Goal: Complete application form: Complete application form

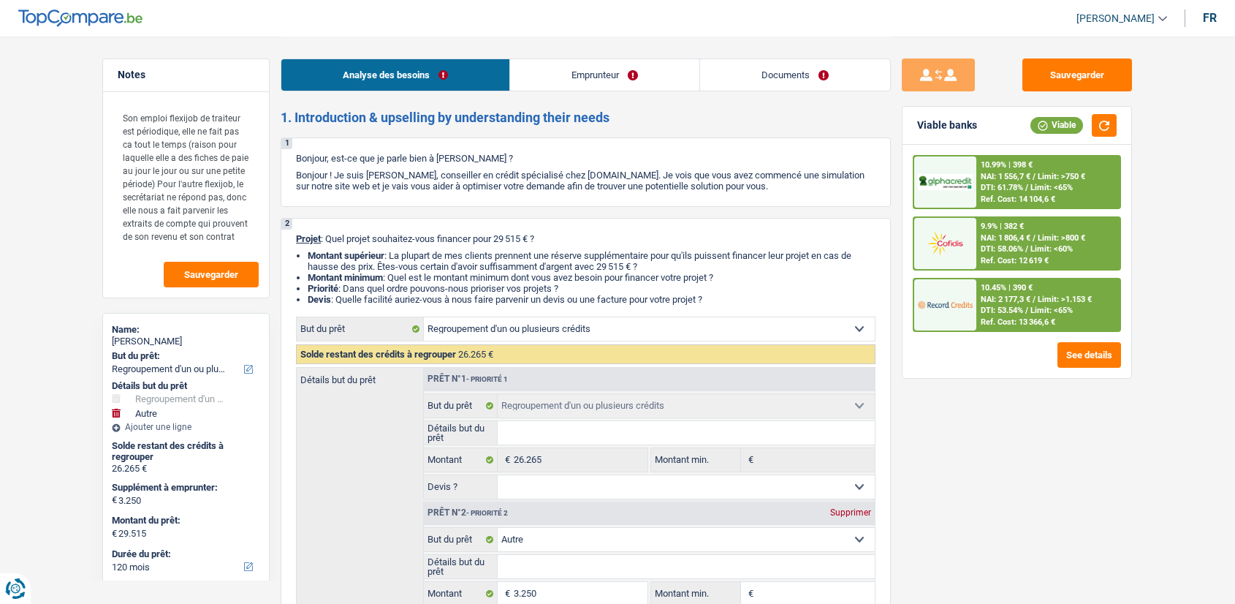
select select "refinancing"
select select "other"
select select "120"
select select "refinancing"
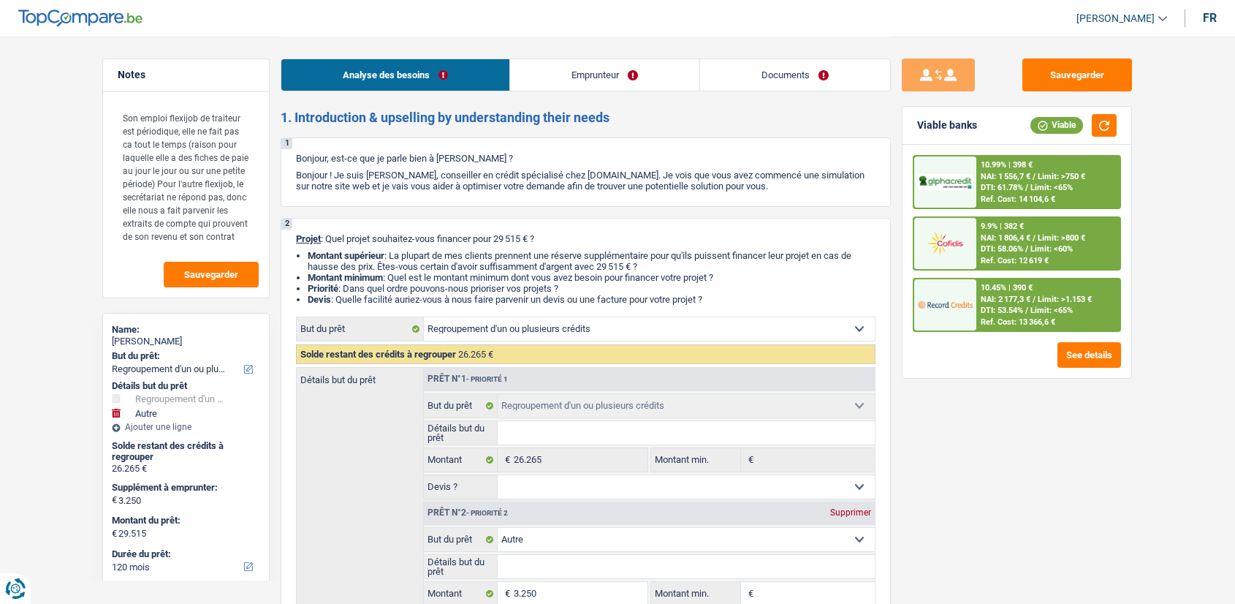
select select "refinancing"
select select "other"
select select "120"
select select "privateEmployee"
select select "familyAllowances"
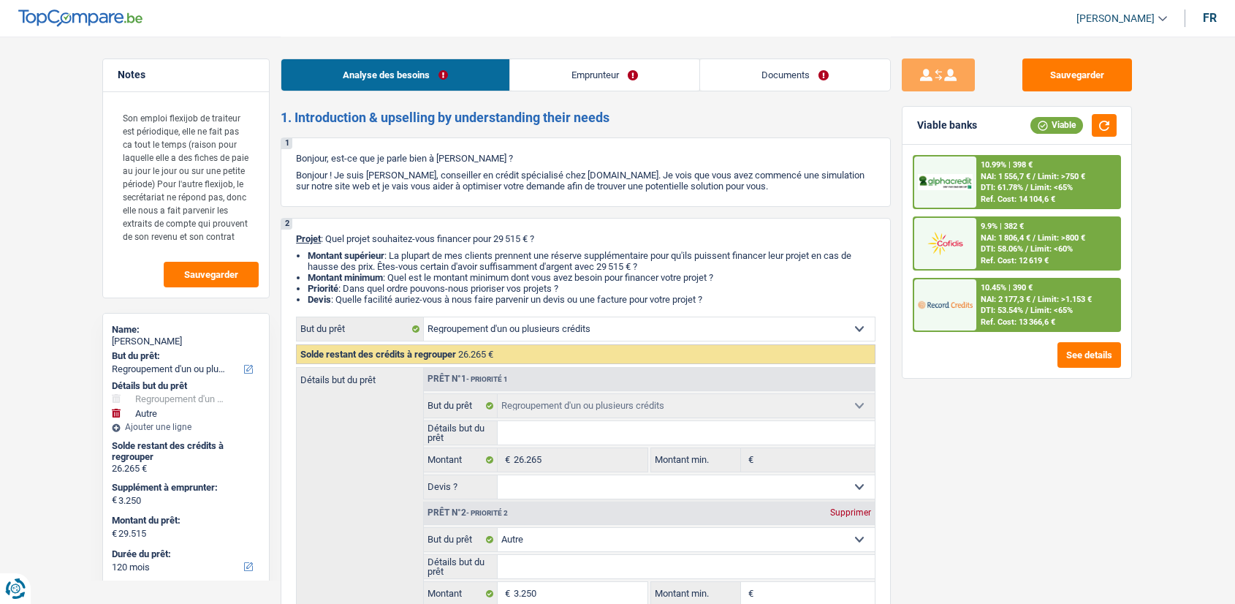
select select "netSalary"
select select "other"
select select "mealVouchers"
select select "ownerWithMortgage"
select select "mortgage"
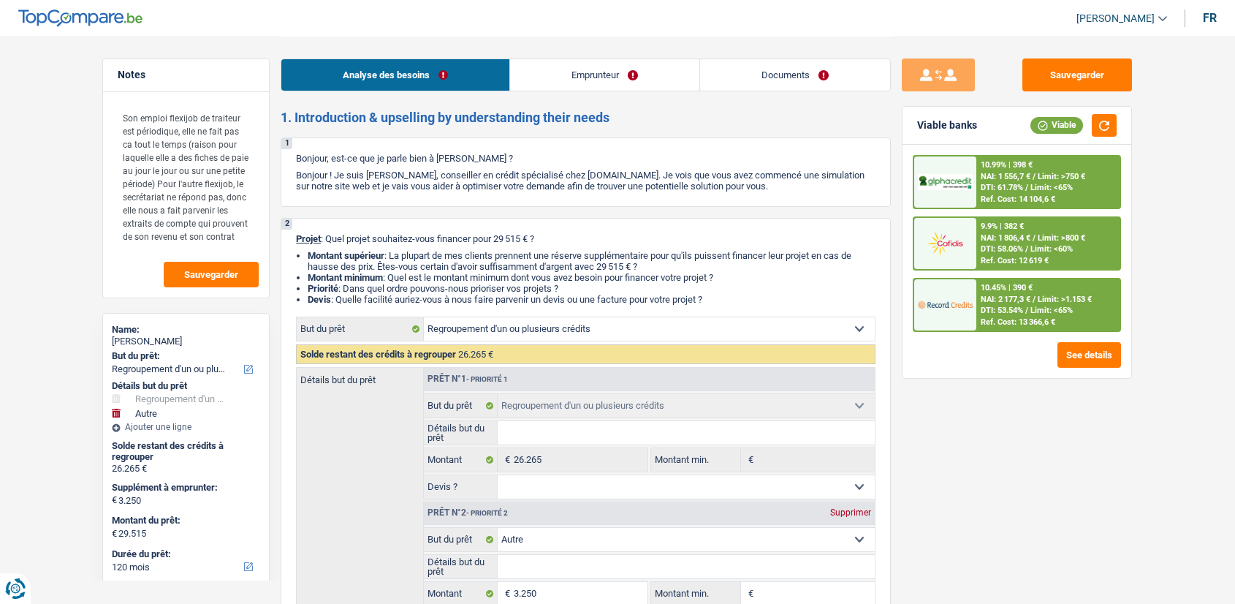
select select "420"
select select "personalLoan"
select select "homeFurnishingOrRelocation"
select select "120"
select select "cardOrCredit"
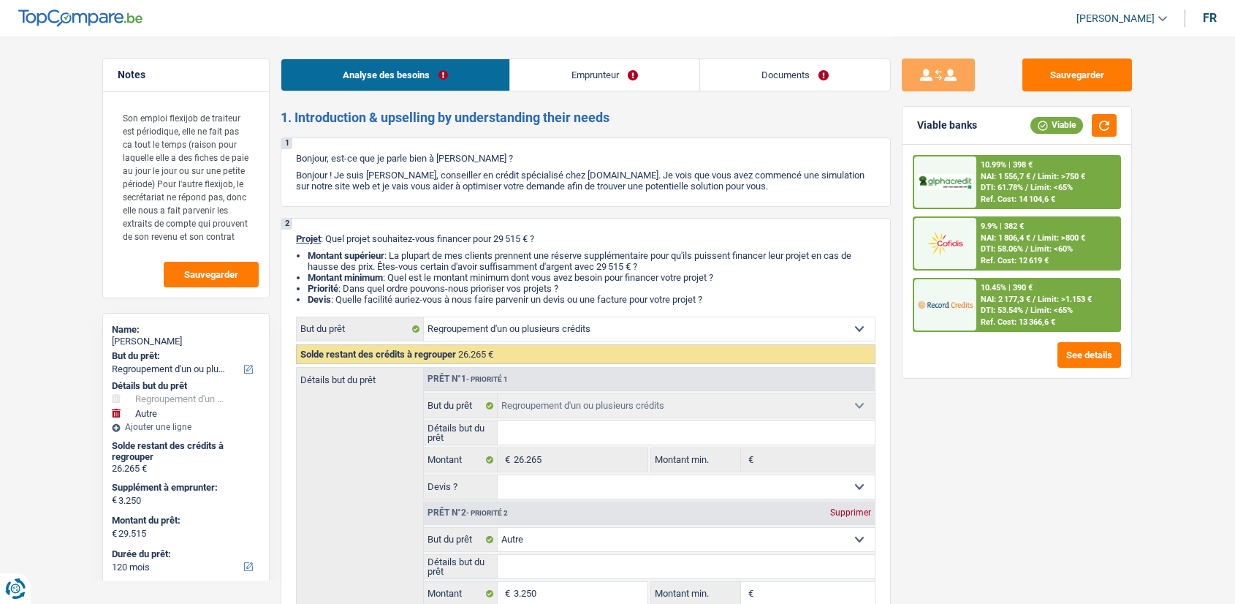
select select "cardOrCredit"
select select "refinancing"
select select "other"
select select "120"
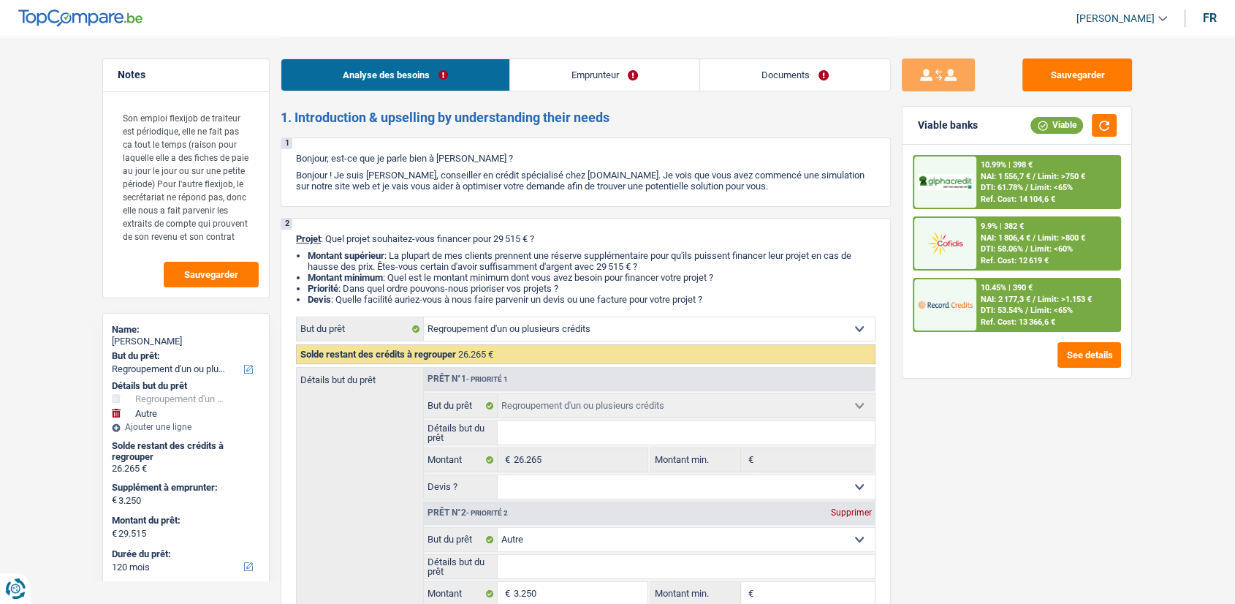
click at [818, 71] on link "Documents" at bounding box center [795, 74] width 190 height 31
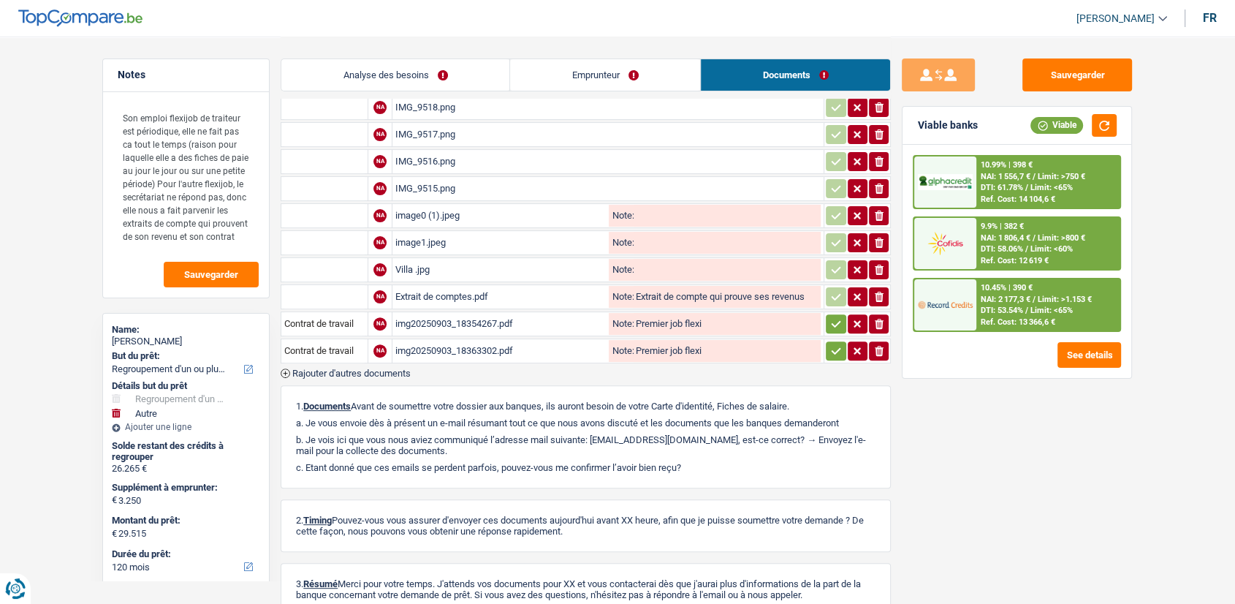
scroll to position [382, 0]
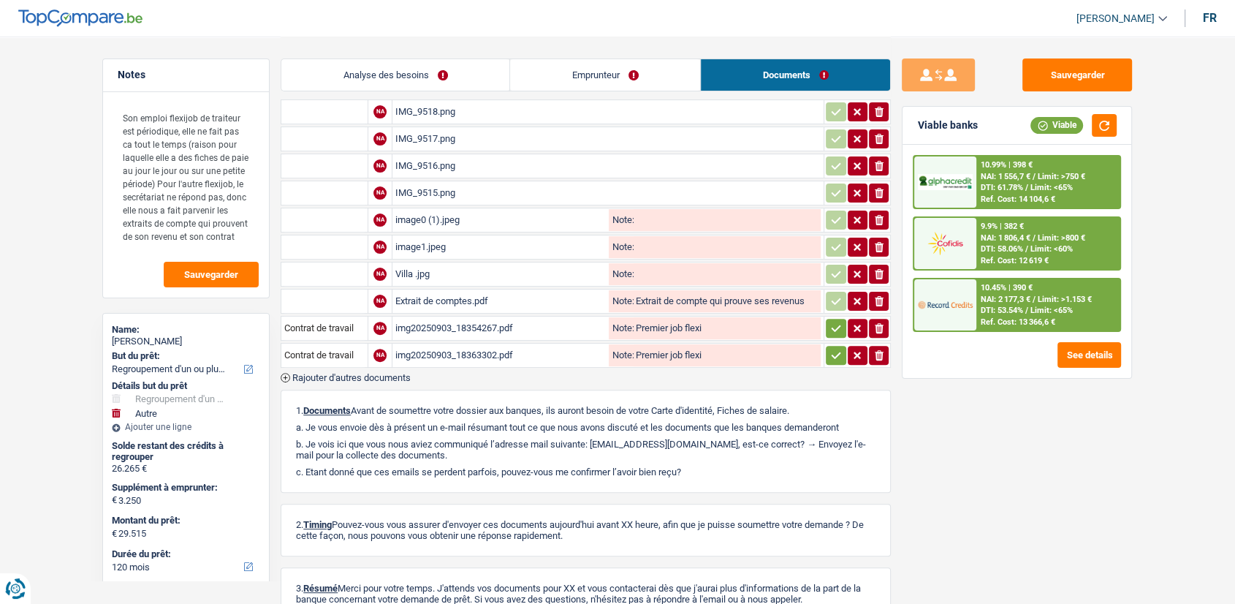
click at [457, 321] on div "img20250903_18354267.pdf" at bounding box center [500, 328] width 210 height 22
click at [483, 291] on div "Extrait de comptes.pdf" at bounding box center [500, 301] width 210 height 22
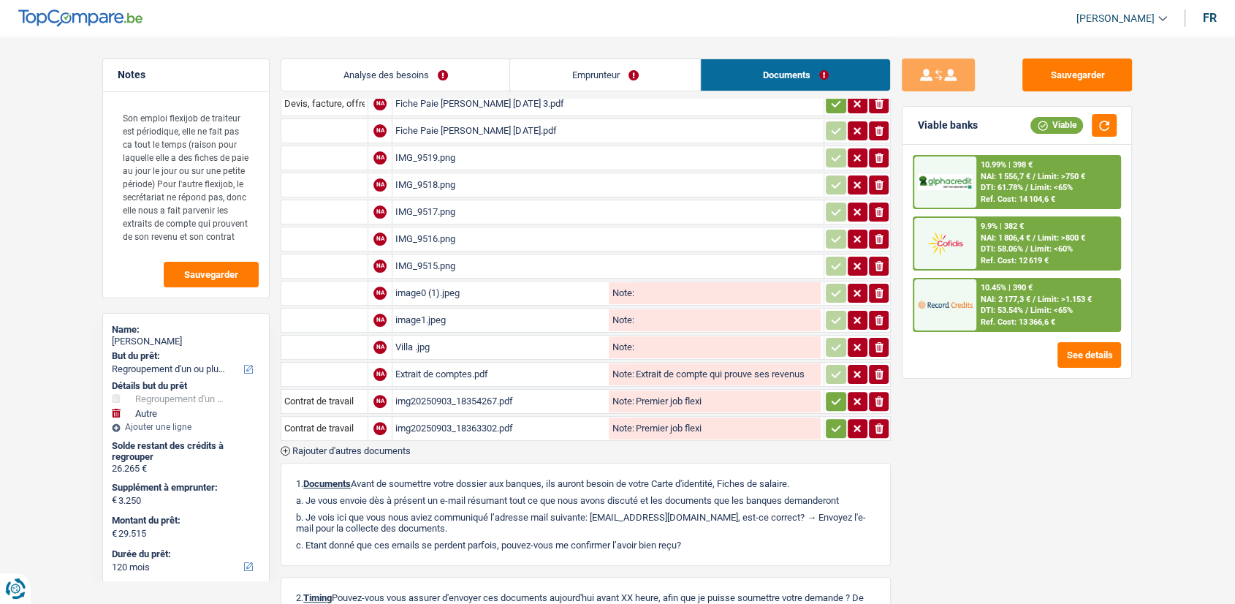
scroll to position [327, 0]
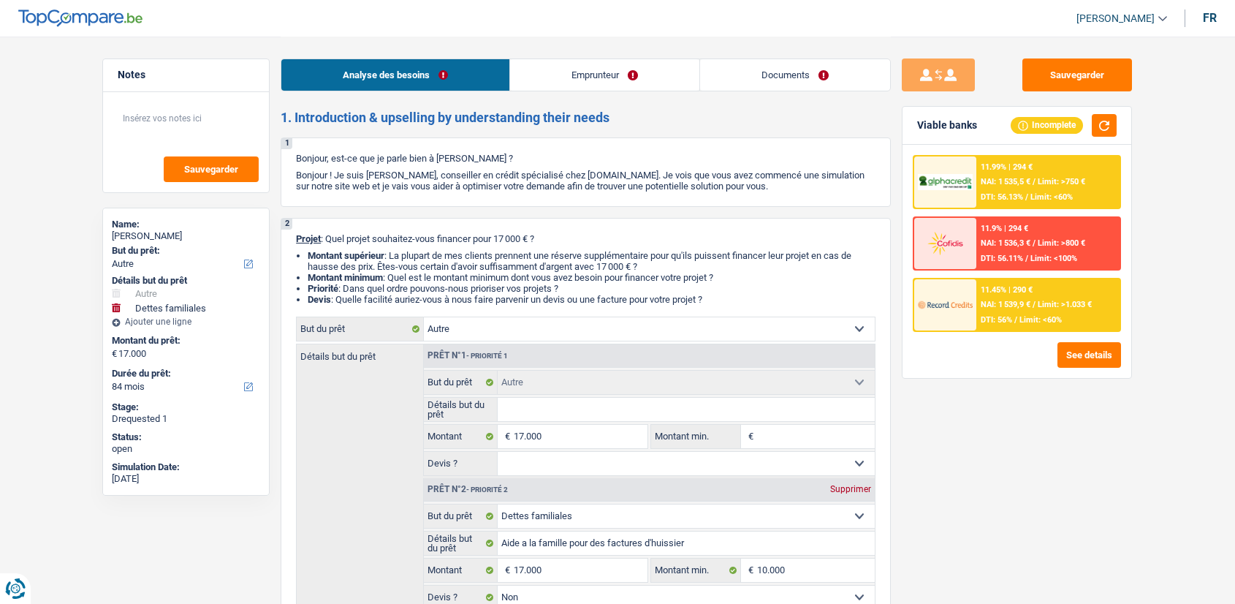
select select "other"
select select "familyDebt"
select select "84"
select select "other"
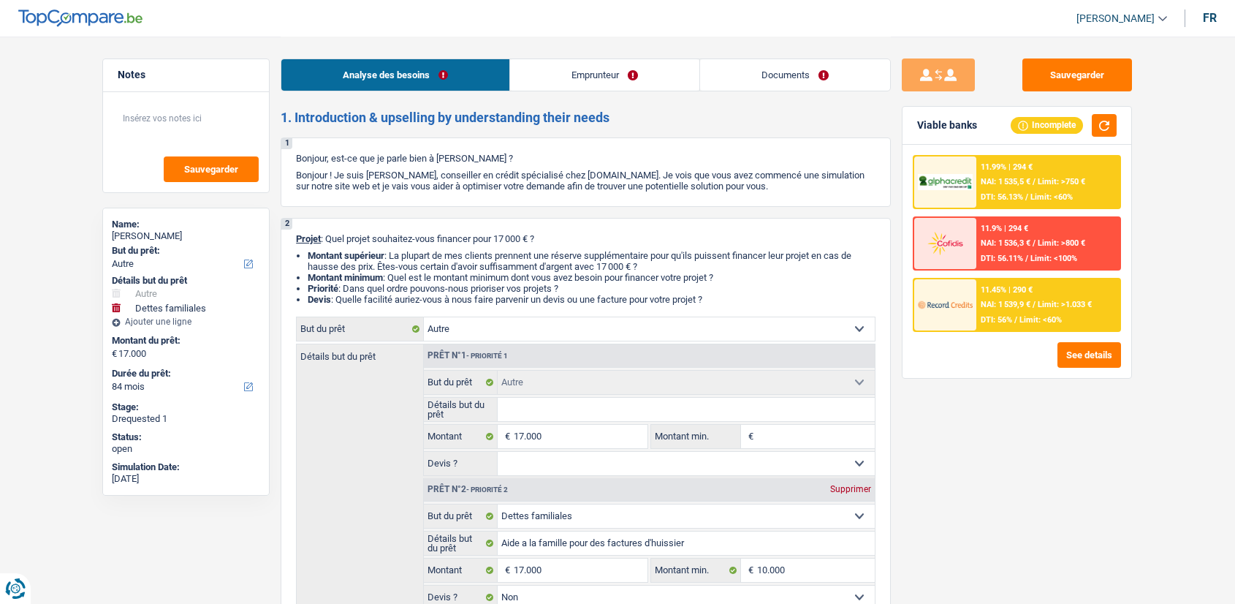
select select "other"
select select "familyDebt"
select select "false"
select select "84"
select select "independent"
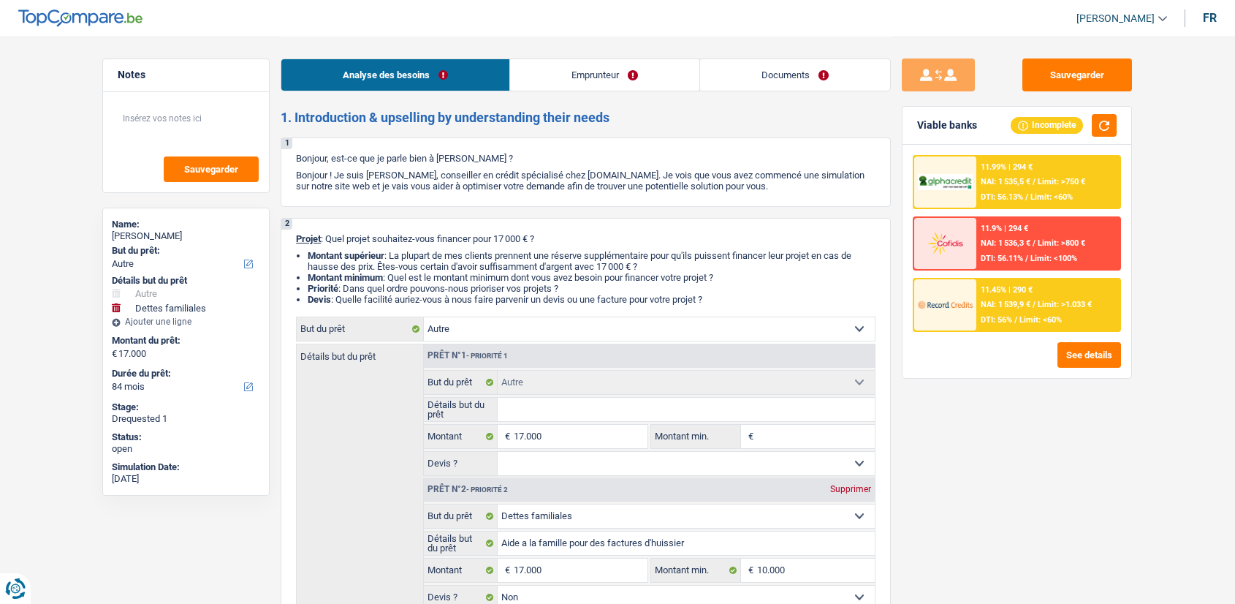
select select "netSalary"
select select "rents"
select select "cardOrCredit"
select select "other"
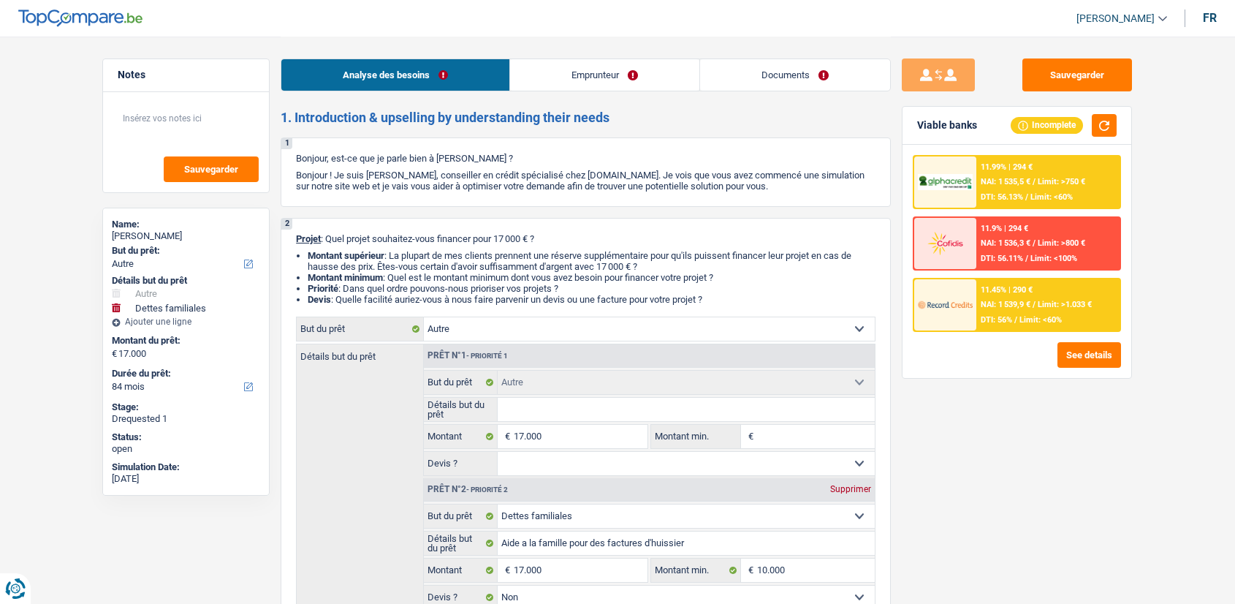
select select "familyDebt"
select select "false"
select select "84"
click at [761, 81] on link "Documents" at bounding box center [795, 74] width 190 height 31
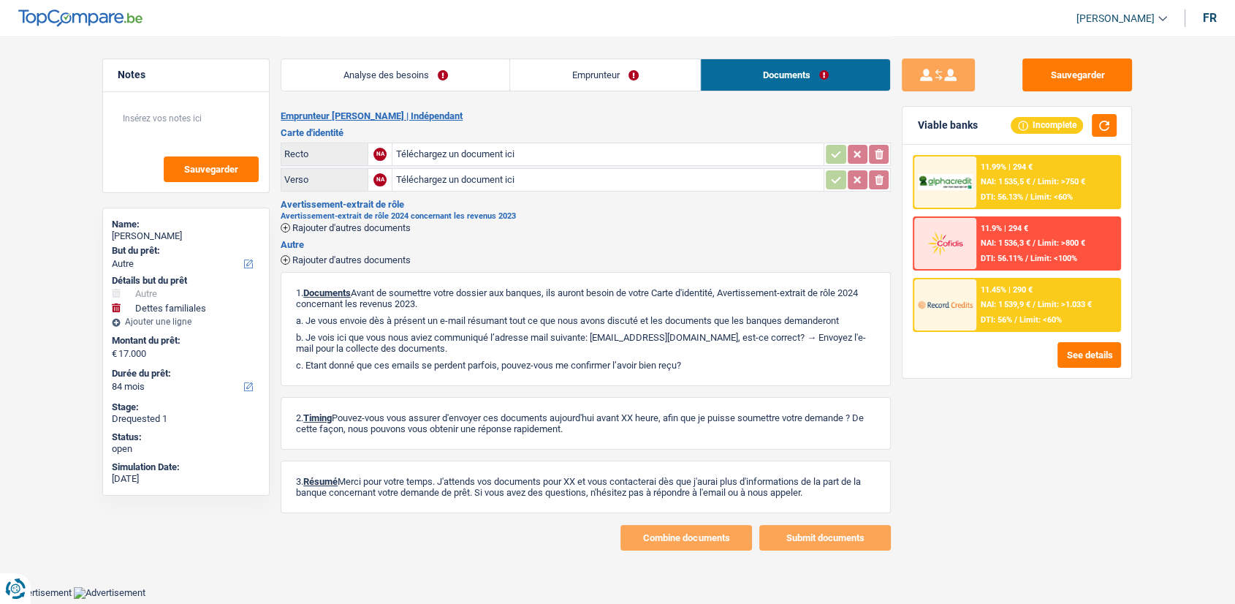
click at [627, 77] on link "Emprunteur" at bounding box center [605, 74] width 190 height 31
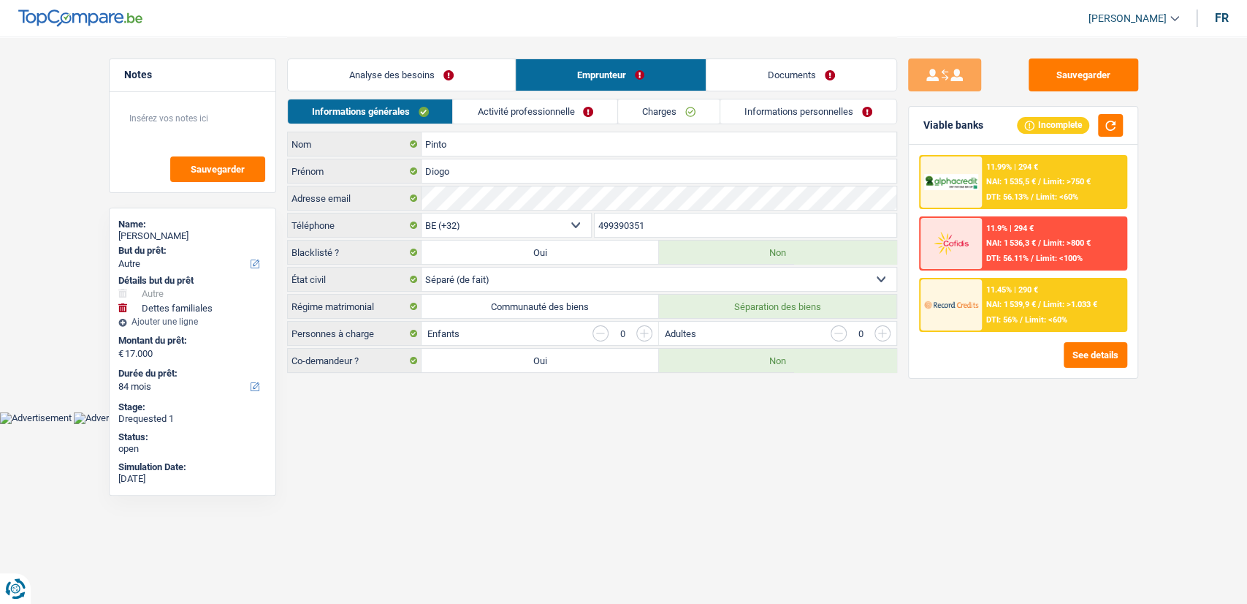
click at [810, 72] on link "Documents" at bounding box center [802, 74] width 190 height 31
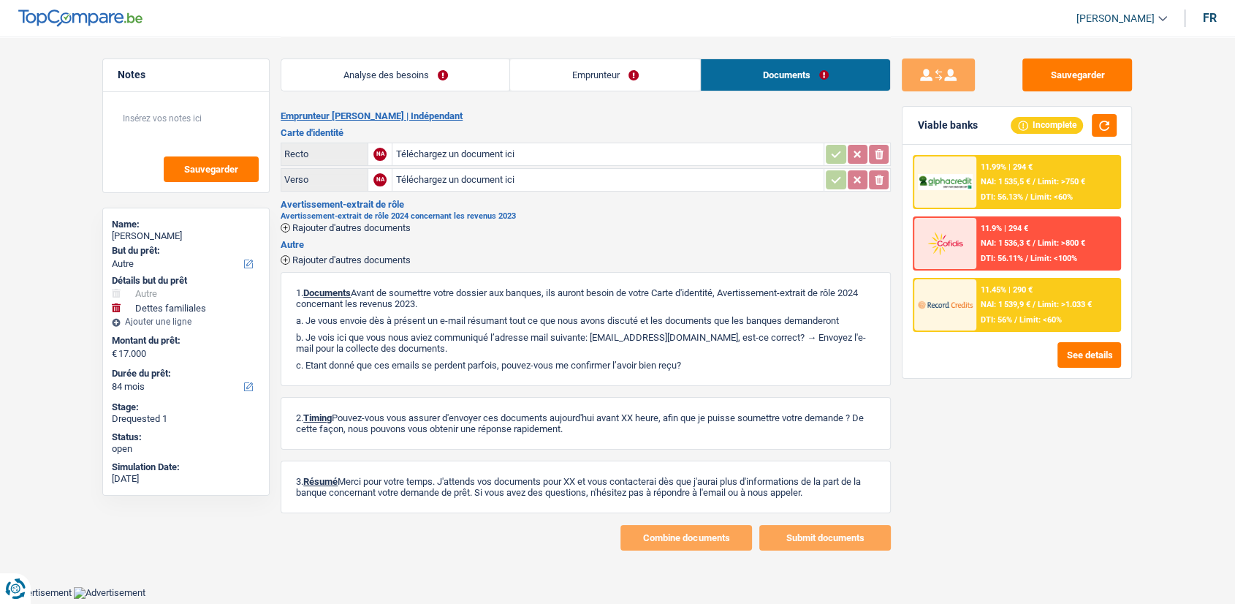
click at [579, 80] on link "Emprunteur" at bounding box center [605, 74] width 190 height 31
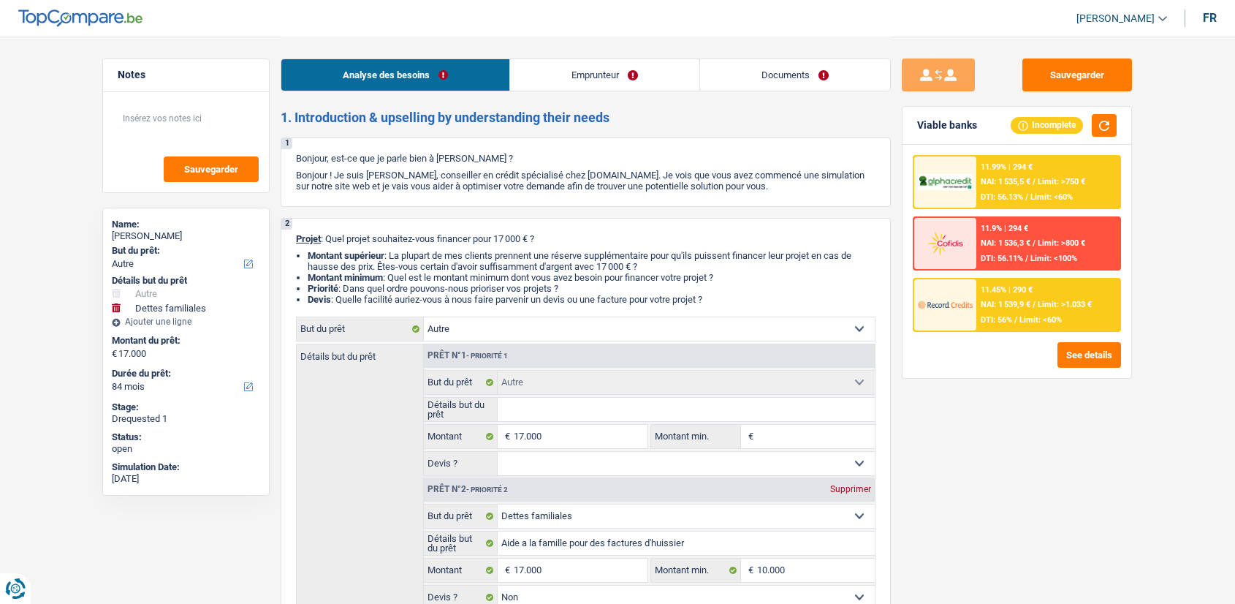
select select "other"
select select "familyDebt"
select select "84"
drag, startPoint x: 0, startPoint y: 0, endPoint x: 834, endPoint y: 70, distance: 836.6
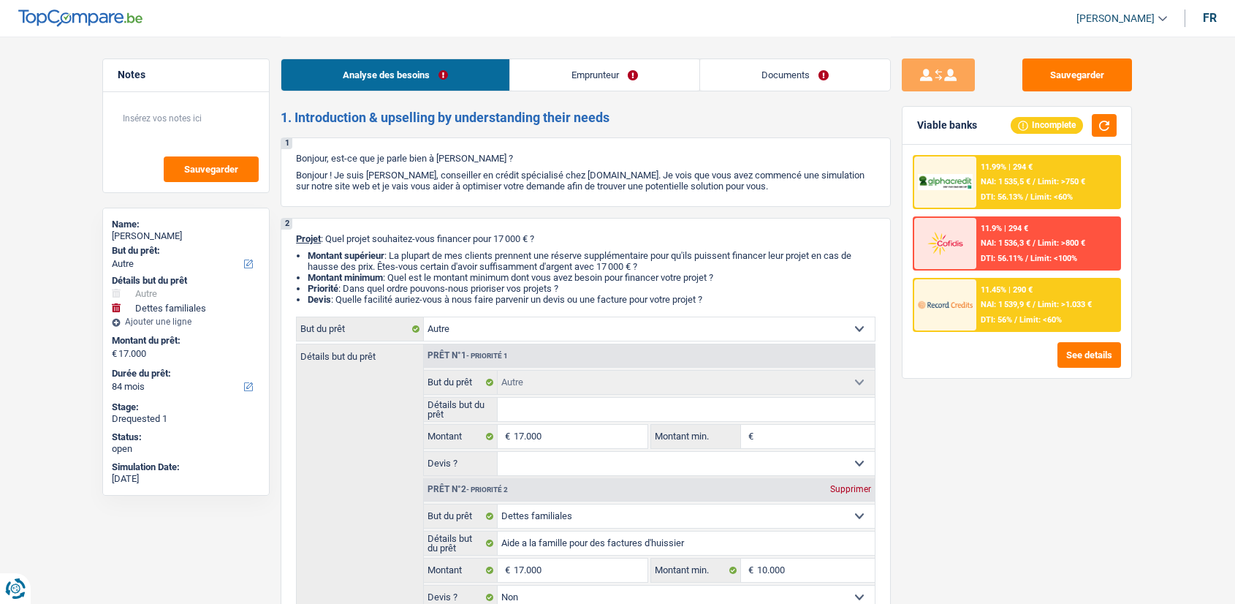
click at [834, 70] on link "Documents" at bounding box center [795, 74] width 190 height 31
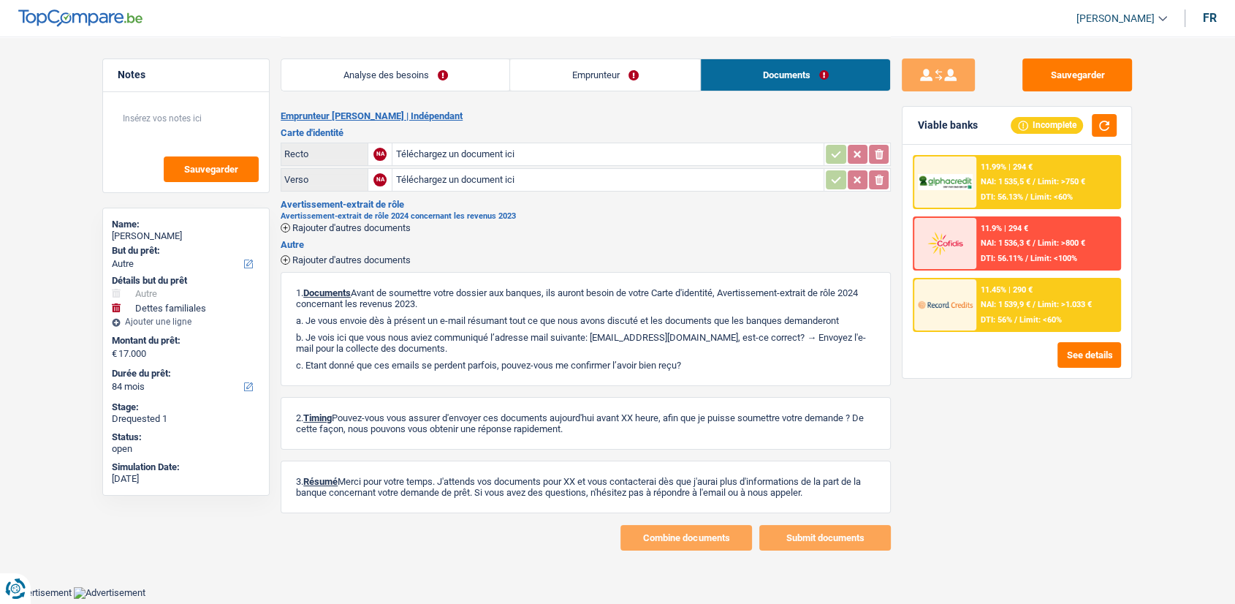
click at [668, 148] on input "Téléchargez un document ici" at bounding box center [607, 154] width 425 height 22
type input "C:\fakepath\CARTE DE IDENTITE RECTO.pdf"
click at [752, 186] on input "Téléchargez un document ici" at bounding box center [607, 180] width 425 height 22
type input "C:\fakepath\CARTE DE IDENTITE VERSO.pdf"
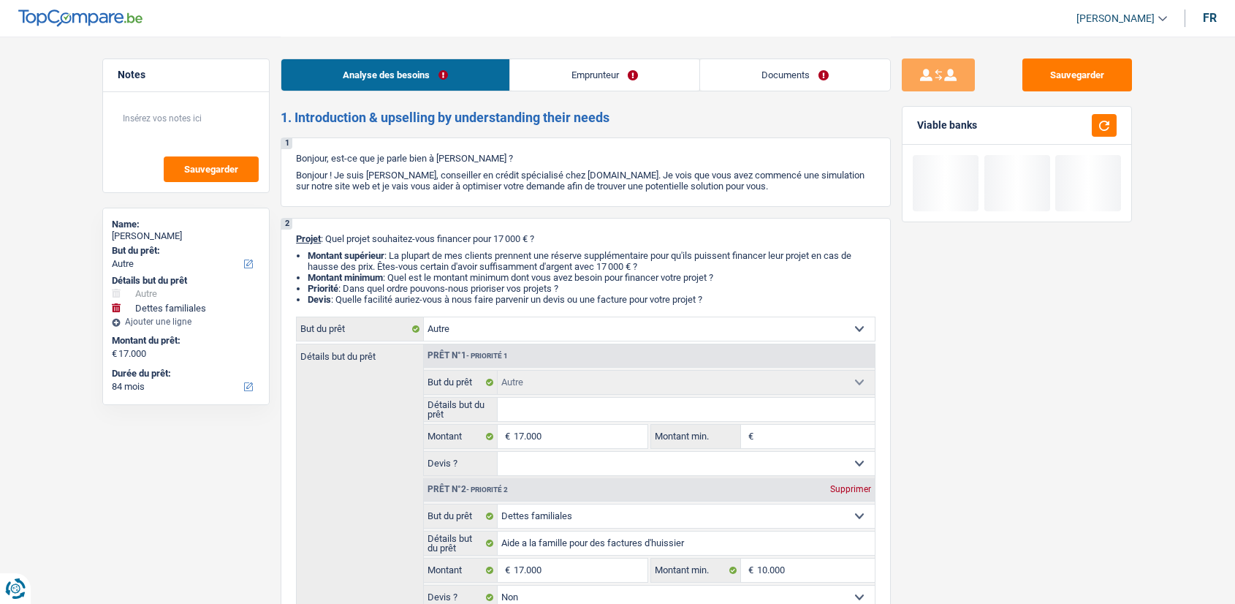
select select "other"
select select "familyDebt"
select select "84"
select select "other"
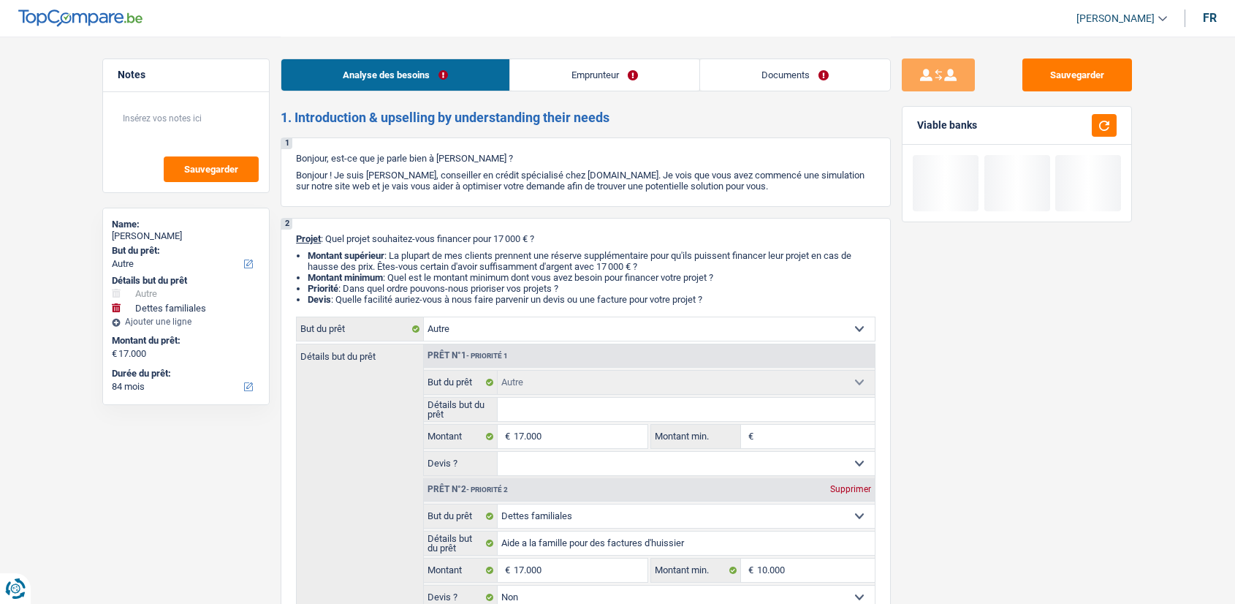
select select "other"
select select "familyDebt"
select select "false"
select select "84"
select select "independent"
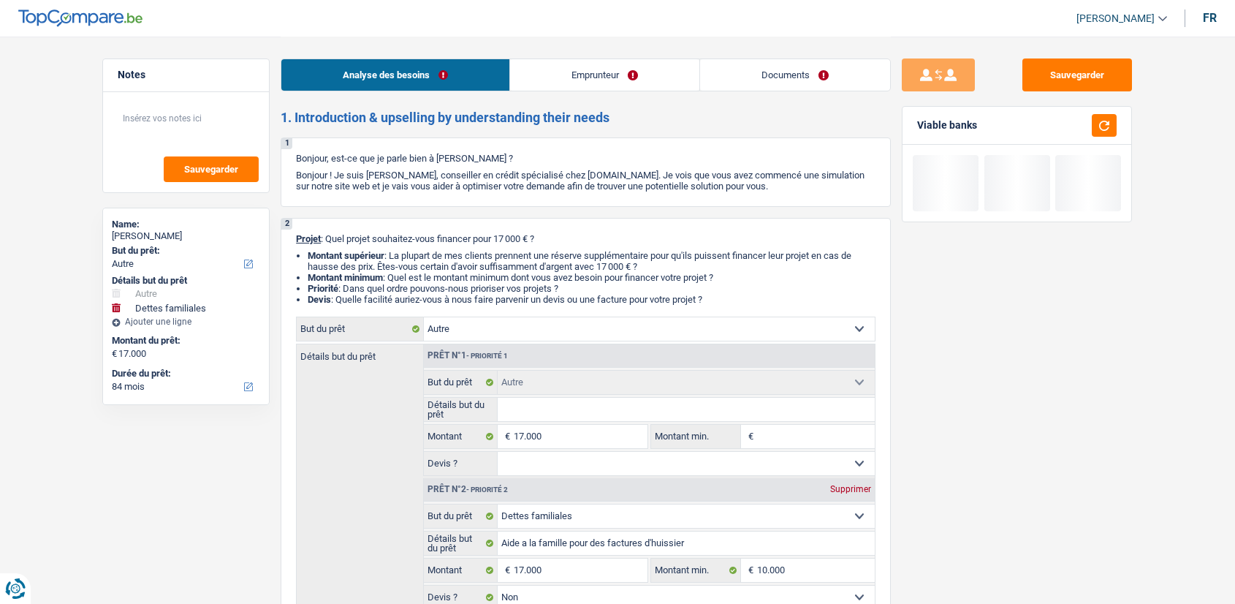
select select "netSalary"
select select "rents"
select select "cardOrCredit"
select select "other"
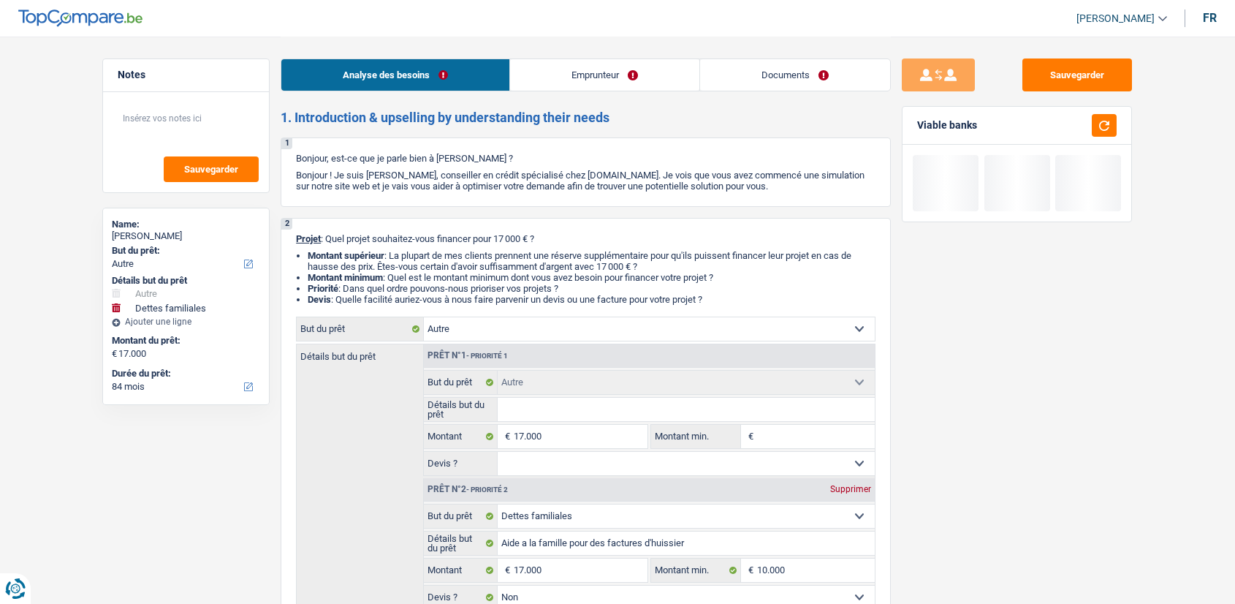
select select "familyDebt"
select select "false"
select select "84"
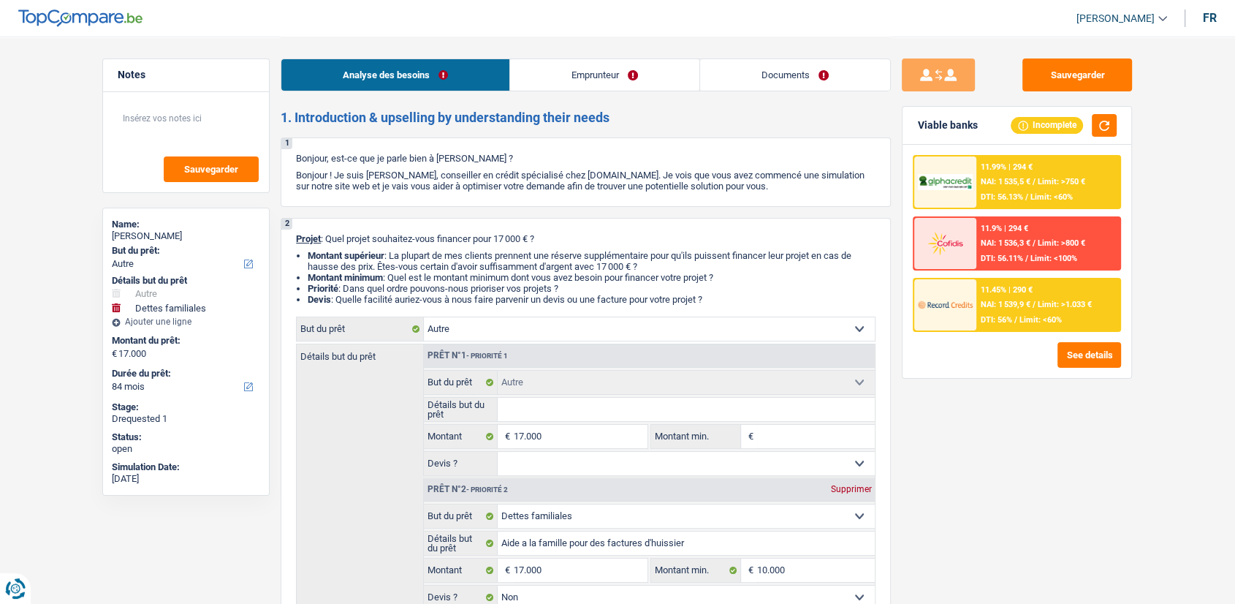
click at [780, 75] on link "Documents" at bounding box center [795, 74] width 190 height 31
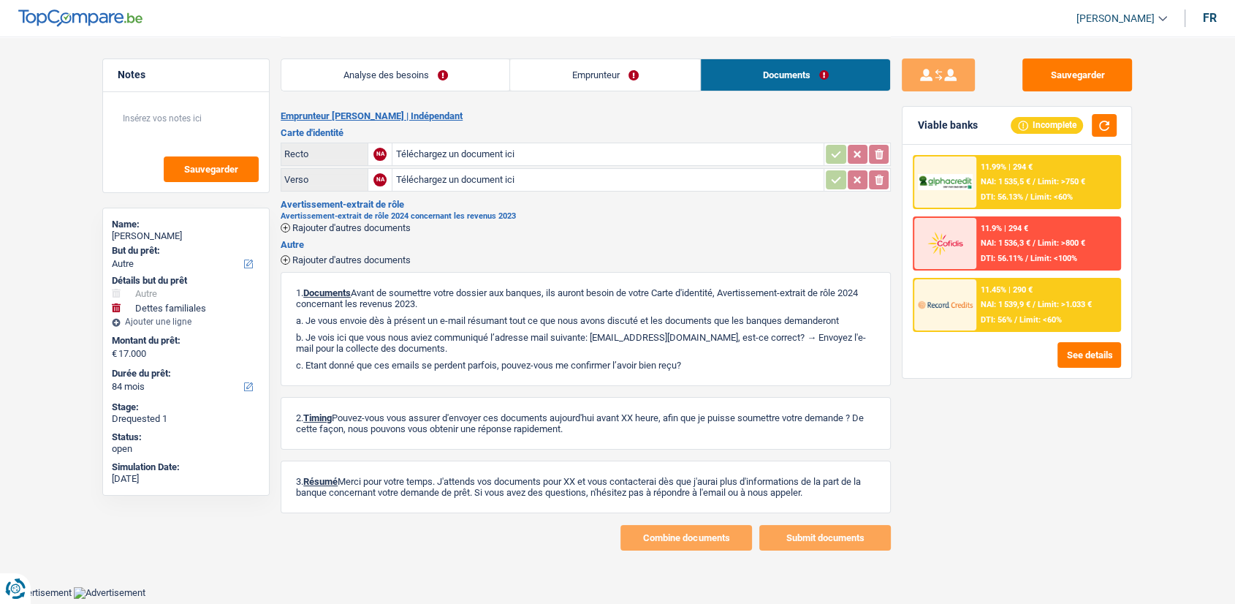
click at [688, 151] on input "Téléchargez un document ici" at bounding box center [607, 154] width 425 height 22
type input "C:\fakepath\CARTE DE IDENTITE RECTO.pdf"
click at [278, 116] on div "Notes Sauvegarder Name: Diogo Pinto But du prêt: Confort maison: meubles, texti…" at bounding box center [185, 319] width 189 height 522
click at [436, 178] on input "Téléchargez un document ici" at bounding box center [607, 180] width 425 height 22
type input "C:\fakepath\CARTE DE IDENTITE VERSO.pdf"
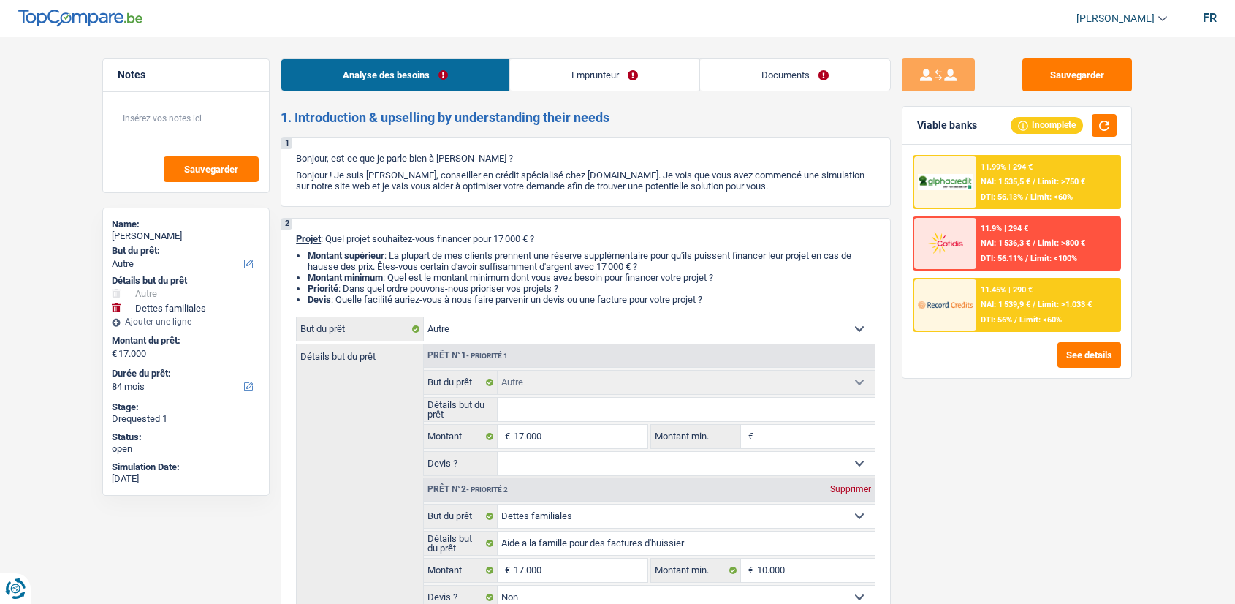
select select "other"
select select "familyDebt"
select select "84"
select select "other"
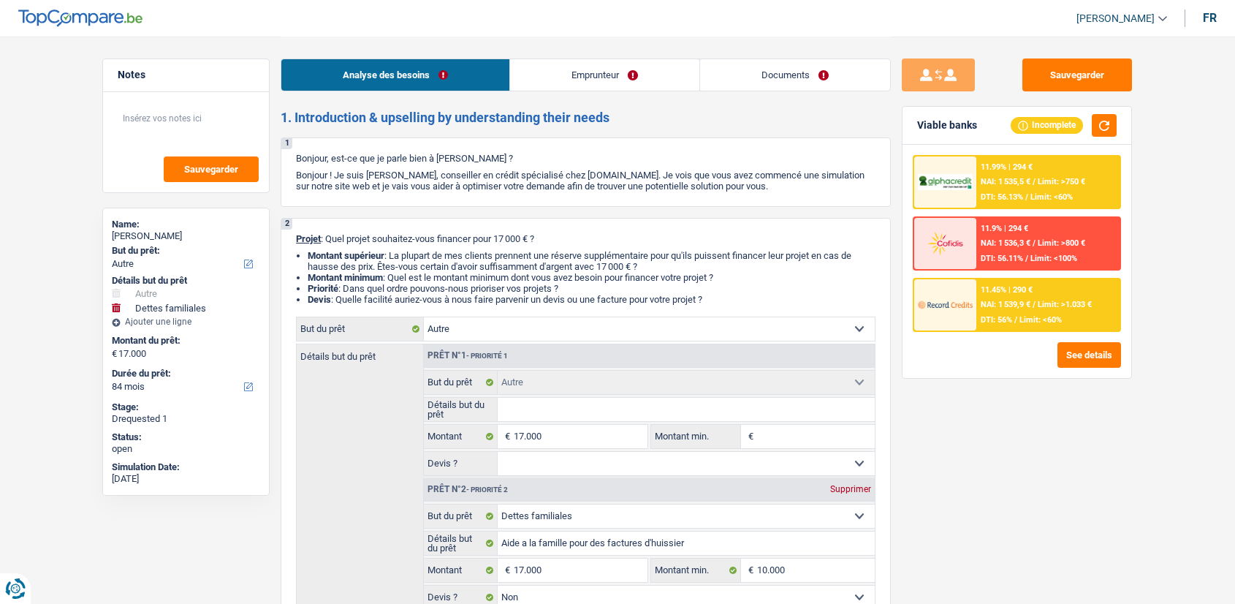
select select "other"
select select "familyDebt"
select select "false"
select select "84"
select select "independent"
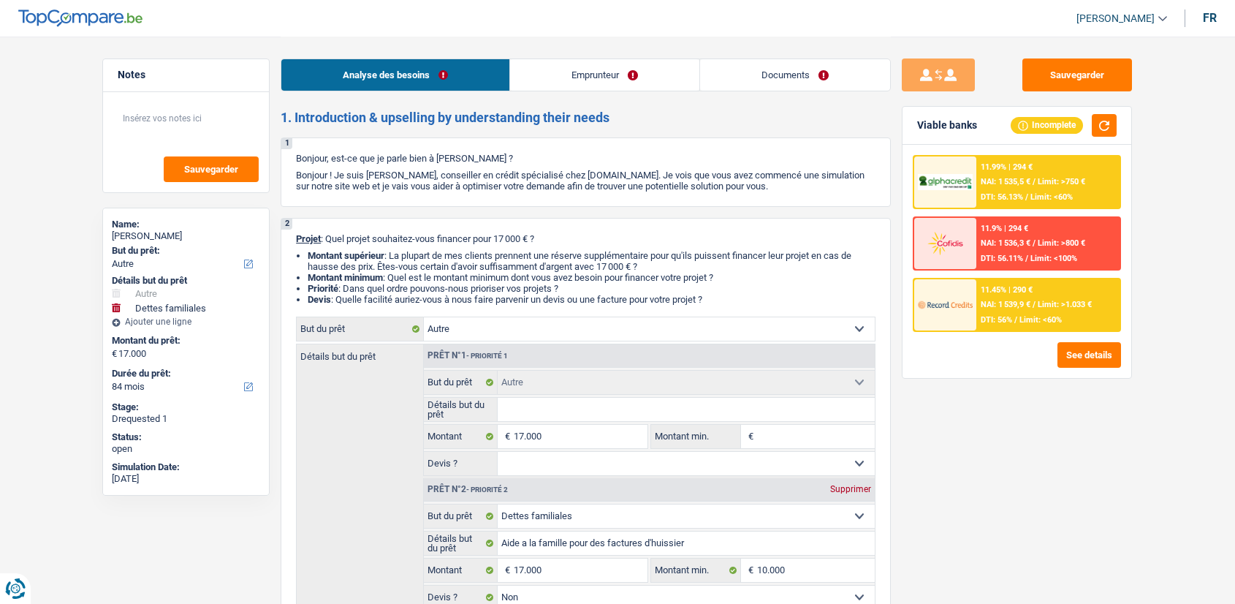
select select "netSalary"
select select "rents"
select select "cardOrCredit"
select select "other"
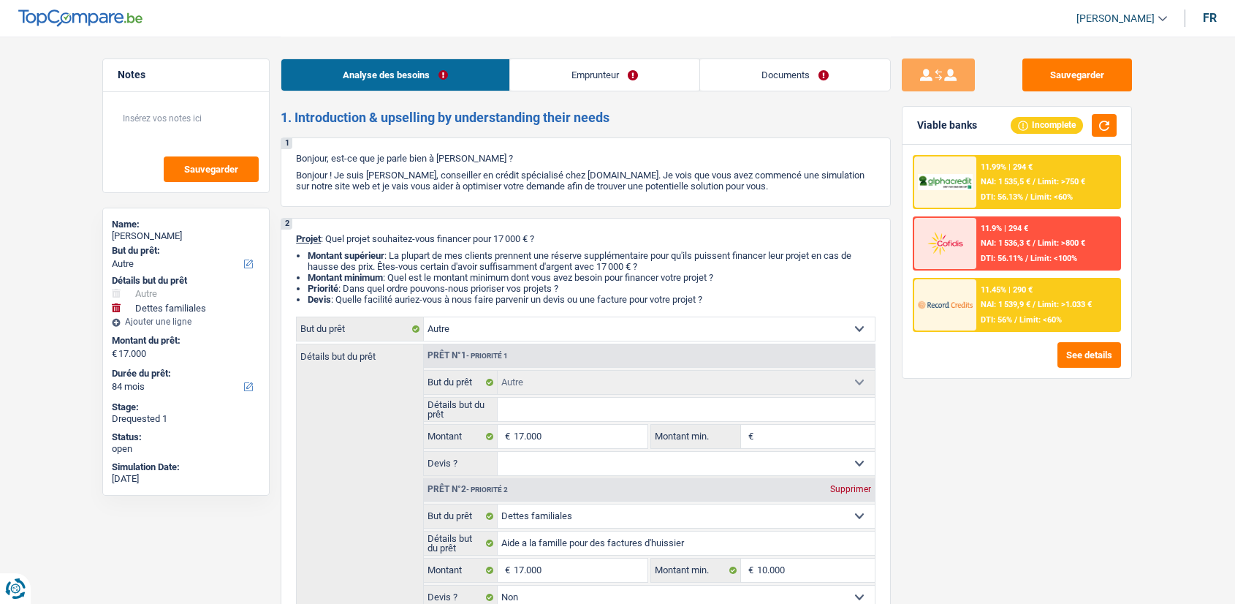
select select "familyDebt"
select select "false"
select select "84"
click at [764, 82] on link "Documents" at bounding box center [795, 74] width 190 height 31
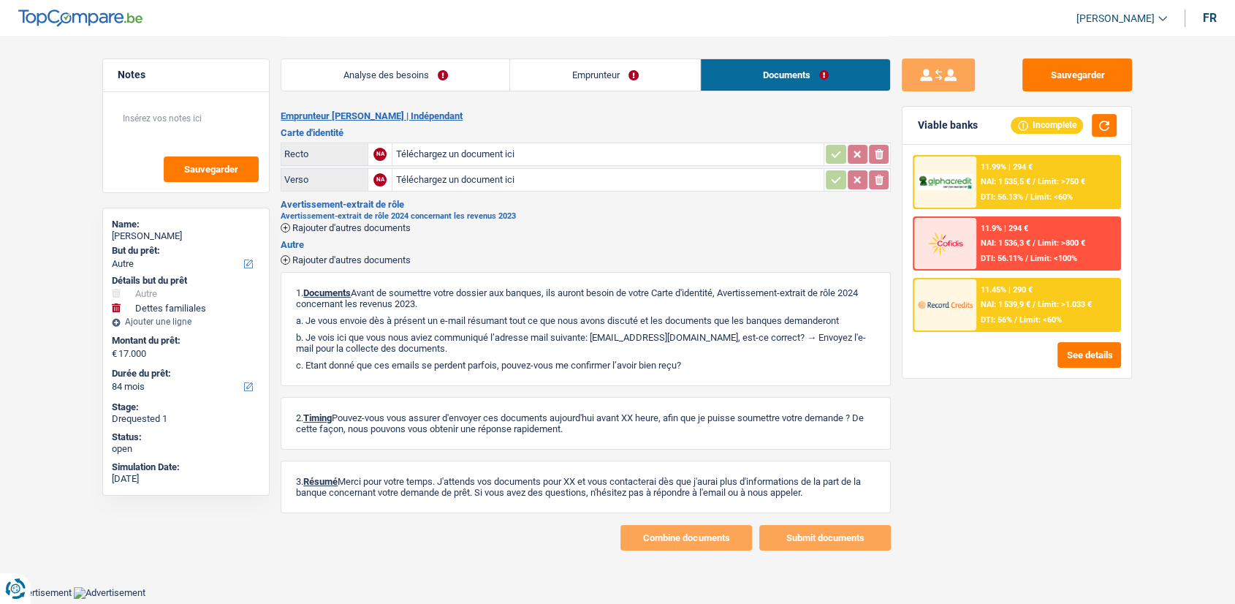
click at [685, 161] on input "Téléchargez un document ici" at bounding box center [607, 154] width 425 height 22
type input "C:\fakepath\CARTE DE IDENTITE VERSO.pdf"
click at [467, 180] on input "Téléchargez un document ici" at bounding box center [607, 180] width 425 height 22
type input "C:\fakepath\CARTE DE IDENTITE RECTO.pdf"
click at [332, 227] on span "Rajouter d'autres documents" at bounding box center [351, 227] width 118 height 9
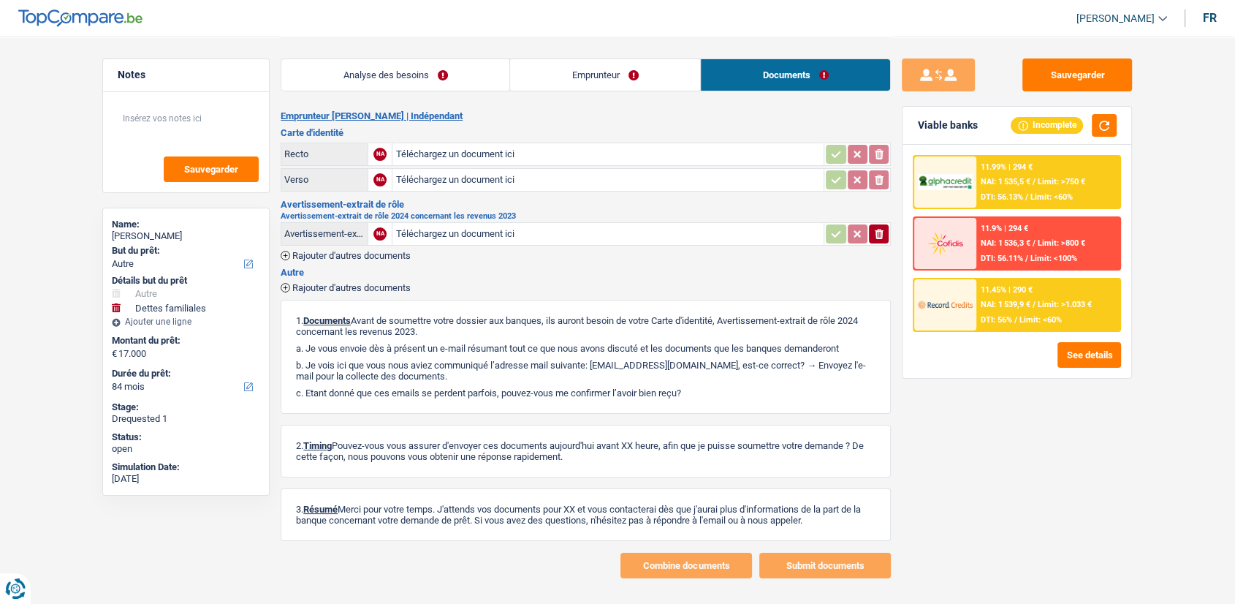
click at [416, 229] on input "Téléchargez un document ici" at bounding box center [607, 234] width 425 height 22
type input "C:\fakepath\ADVERTISSEMENT EXTRAIT DU ROLE 2024.pdf"
click at [535, 159] on input "Téléchargez un document ici" at bounding box center [607, 154] width 425 height 22
click at [458, 182] on input "Téléchargez un document ici" at bounding box center [607, 180] width 425 height 22
click at [607, 183] on input "Téléchargez un document ici" at bounding box center [607, 180] width 425 height 22
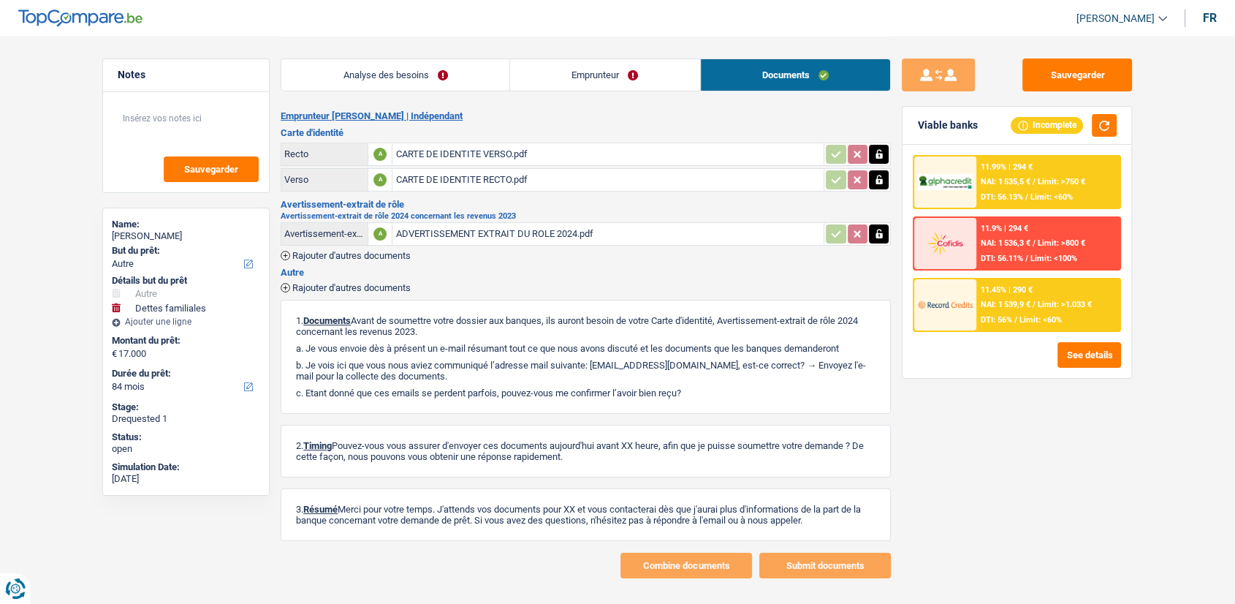
click at [386, 283] on span "Rajouter d'autres documents" at bounding box center [351, 287] width 118 height 9
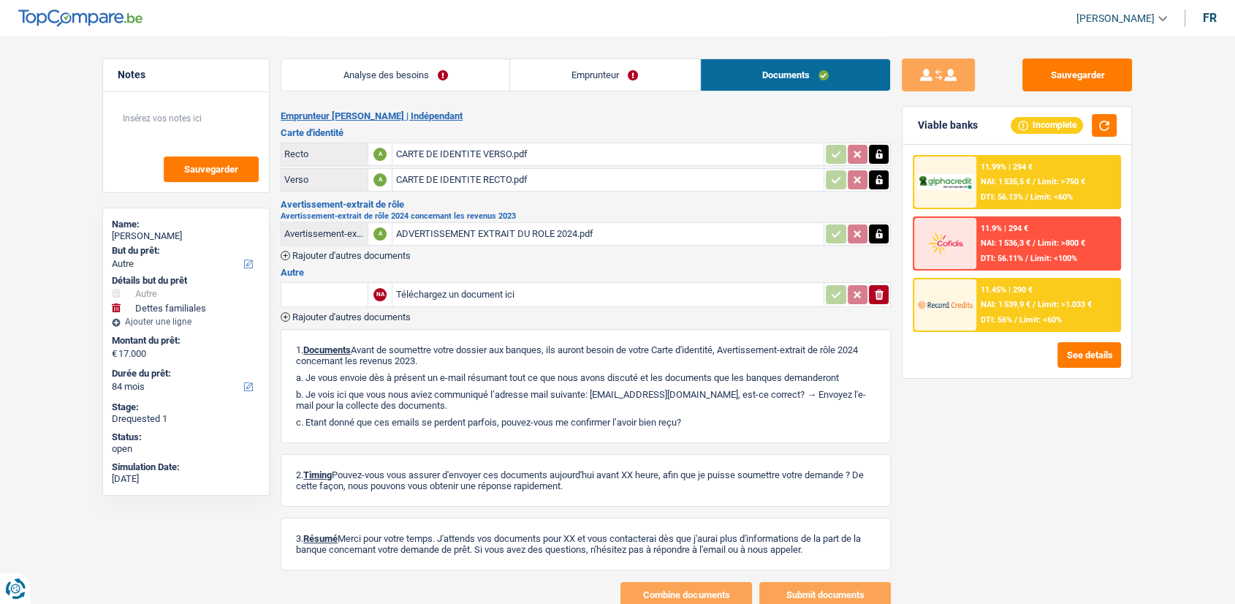
click at [432, 291] on input "Téléchargez un document ici" at bounding box center [607, 294] width 425 height 22
type input "C:\fakepath\DERNIERS FICHES DE [PERSON_NAME].pdf"
click at [345, 285] on input "text" at bounding box center [324, 294] width 80 height 23
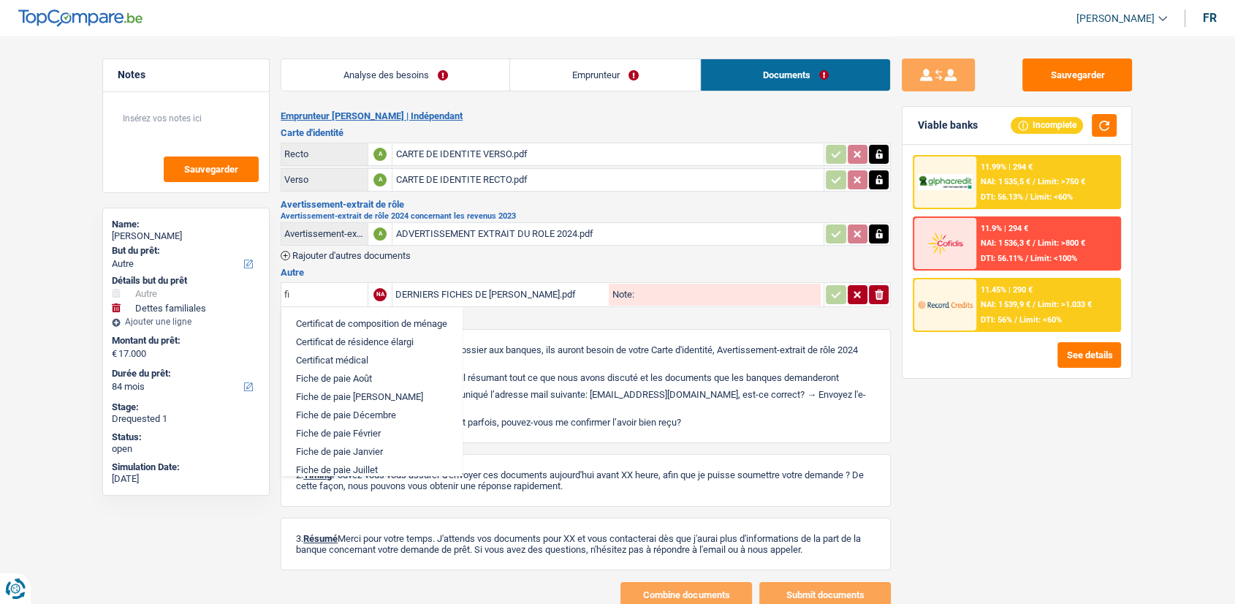
type input "f"
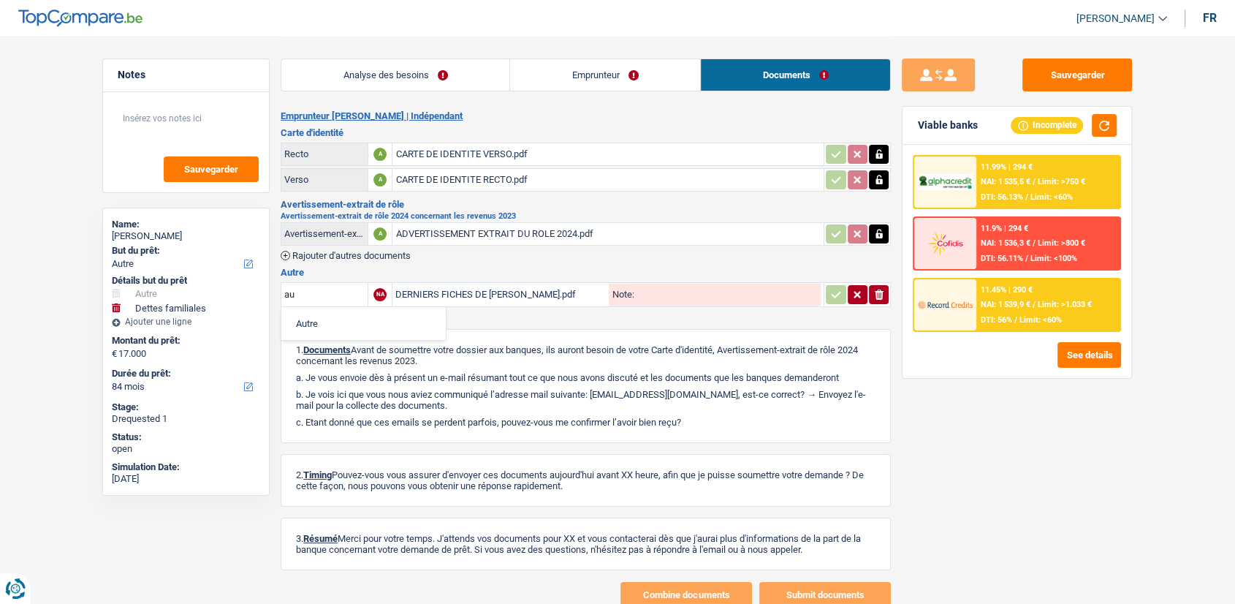
click at [356, 324] on li "Autre" at bounding box center [364, 323] width 150 height 18
type input "Autre"
click at [747, 298] on input "Note:" at bounding box center [726, 294] width 187 height 22
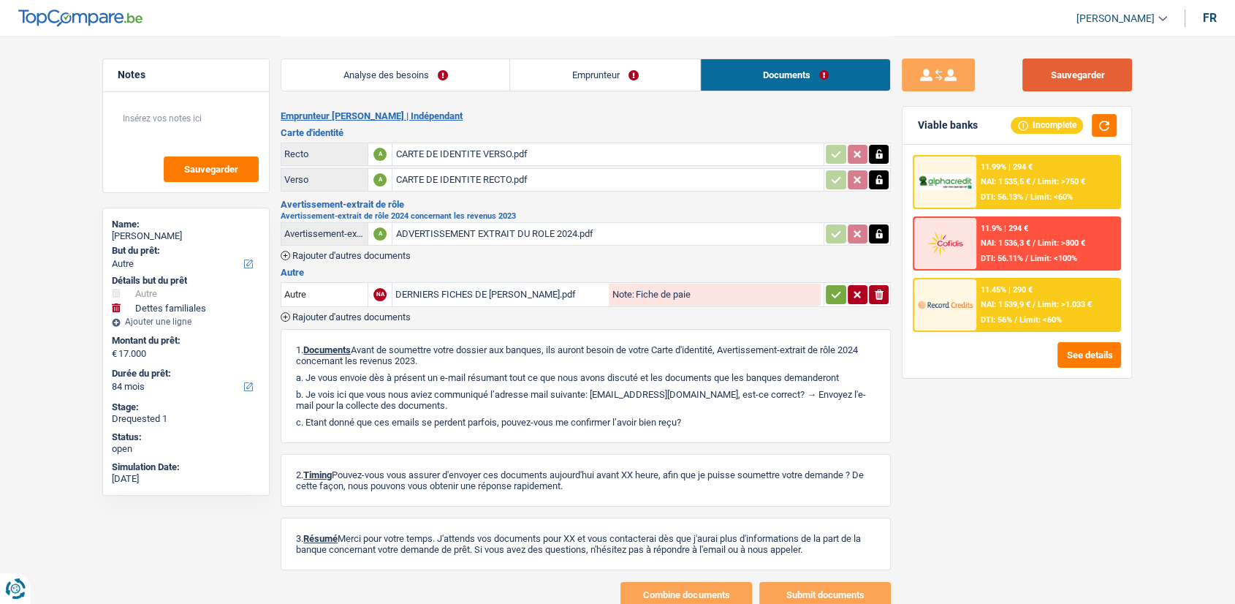
type input "Fiche de paie"
click at [1106, 69] on button "Sauvegarder" at bounding box center [1077, 74] width 110 height 33
click at [1128, 74] on button "Sauvegarder" at bounding box center [1077, 74] width 110 height 33
